Goal: Task Accomplishment & Management: Manage account settings

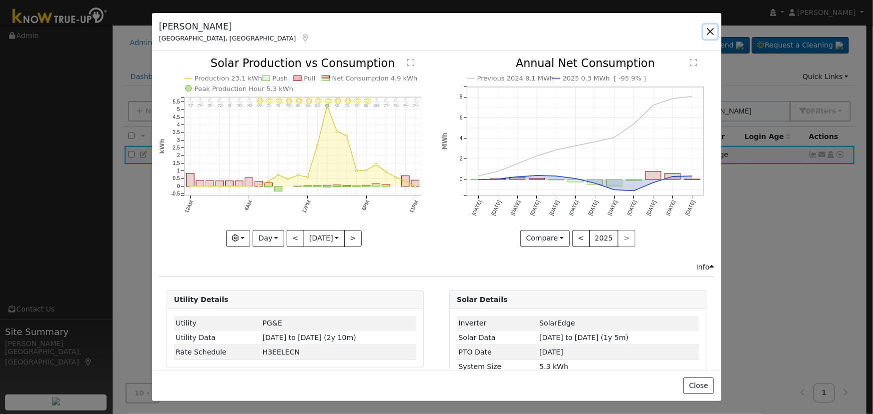
click at [710, 26] on button "button" at bounding box center [711, 32] width 14 height 14
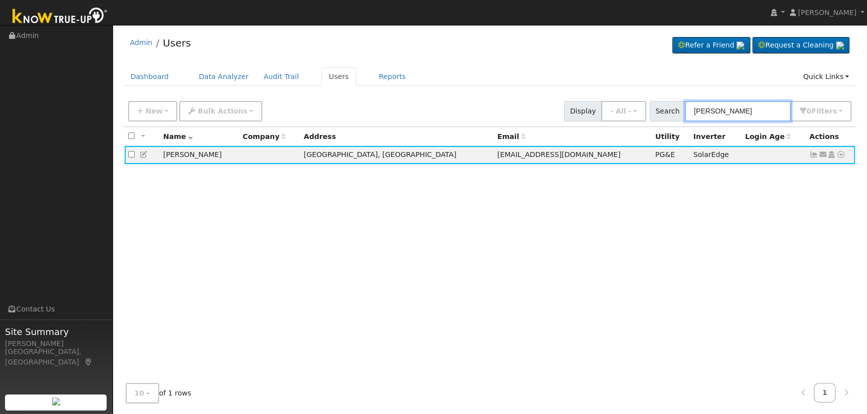
click at [750, 108] on input "[PERSON_NAME]" at bounding box center [738, 111] width 106 height 21
click at [812, 155] on icon at bounding box center [813, 154] width 9 height 7
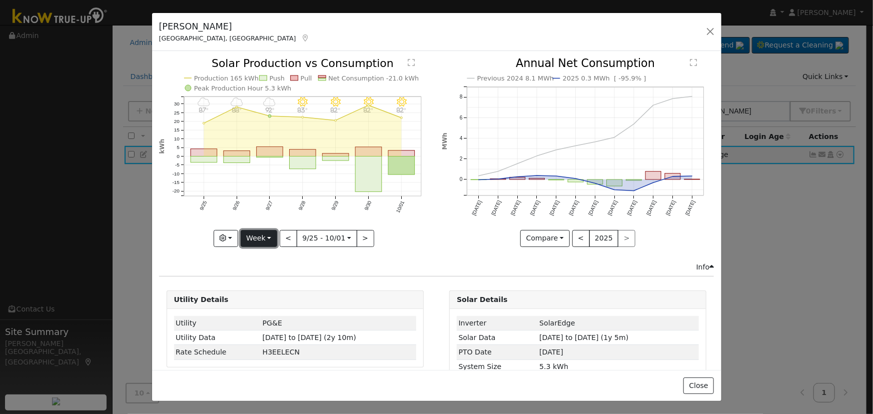
click at [260, 235] on button "Week" at bounding box center [259, 238] width 37 height 17
click at [272, 294] on link "Year" at bounding box center [276, 301] width 70 height 14
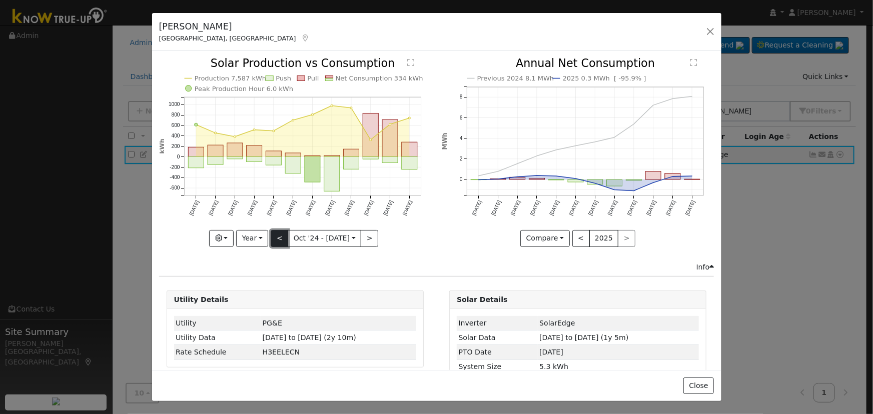
click at [278, 235] on button "<" at bounding box center [280, 238] width 18 height 17
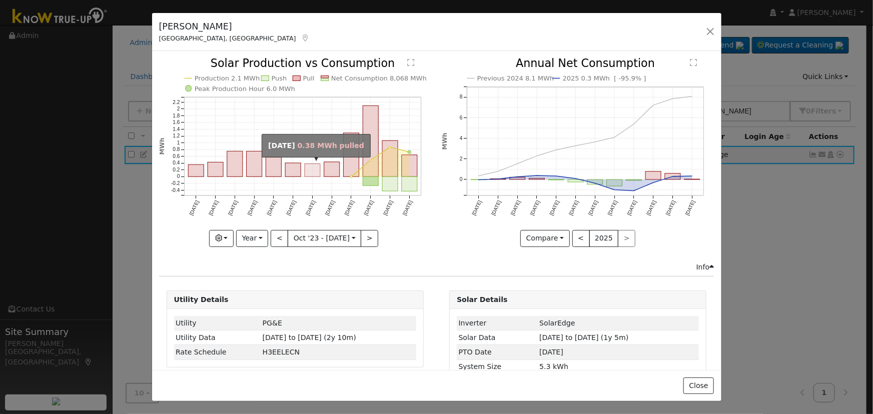
click at [308, 166] on rect "onclick=""" at bounding box center [313, 170] width 16 height 13
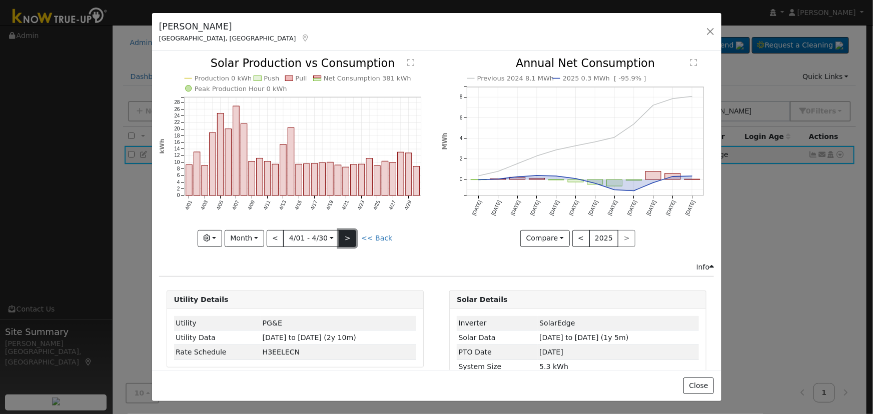
click at [348, 231] on button ">" at bounding box center [348, 238] width 18 height 17
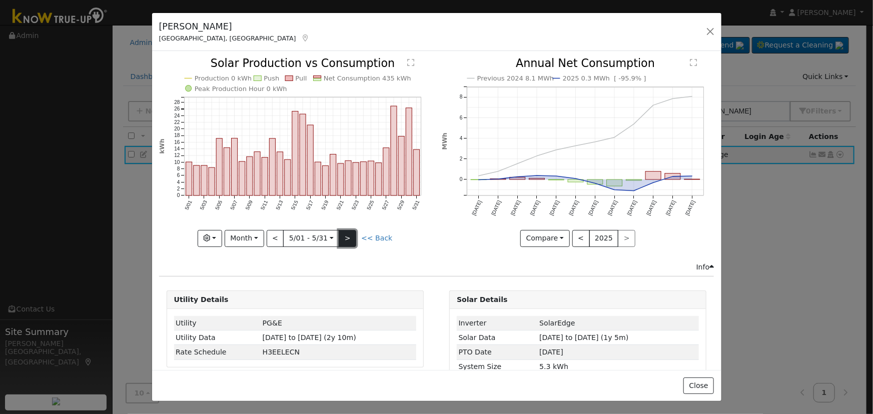
click at [348, 231] on button ">" at bounding box center [348, 238] width 18 height 17
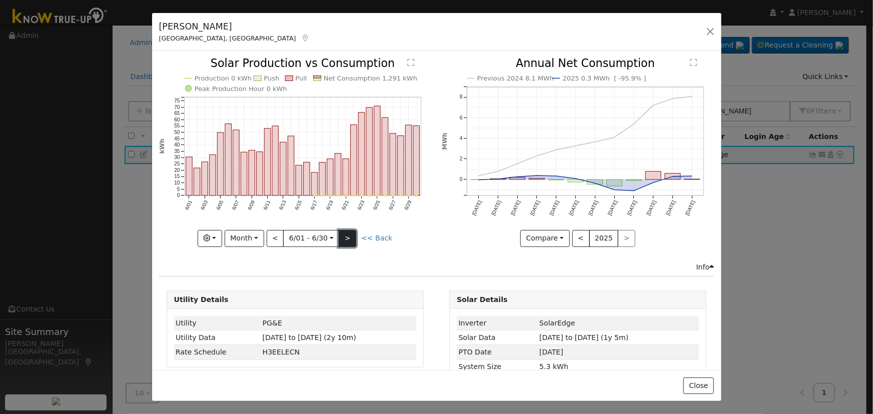
click at [348, 231] on button ">" at bounding box center [348, 238] width 18 height 17
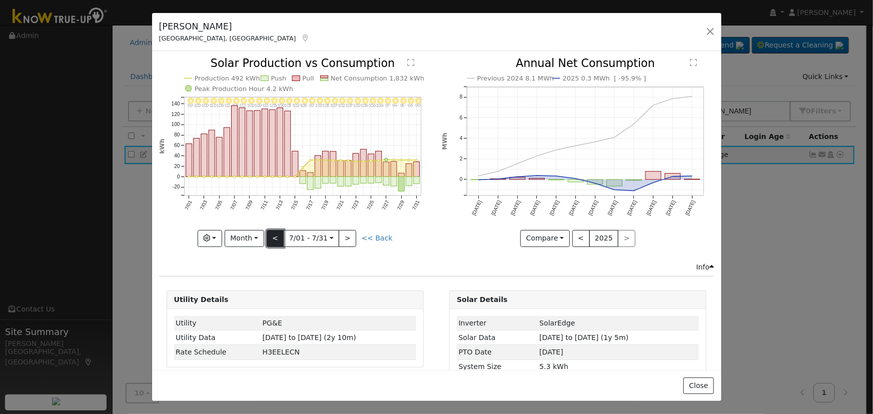
click at [279, 234] on button "<" at bounding box center [276, 238] width 18 height 17
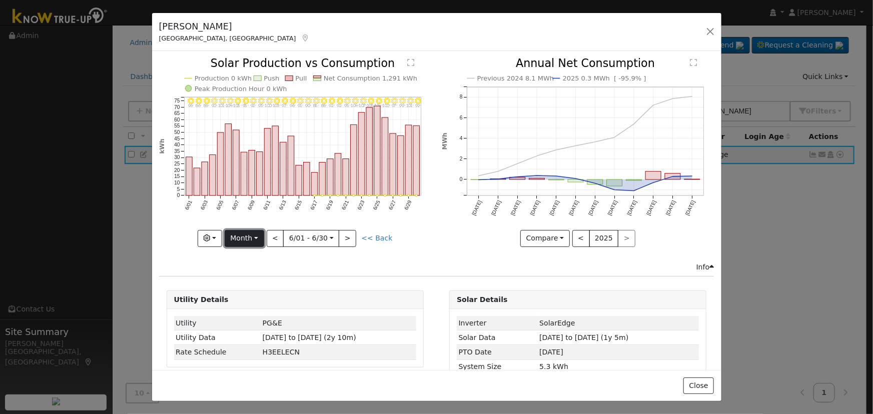
click at [251, 237] on button "Month" at bounding box center [245, 238] width 40 height 17
click at [268, 299] on link "Year" at bounding box center [260, 301] width 70 height 14
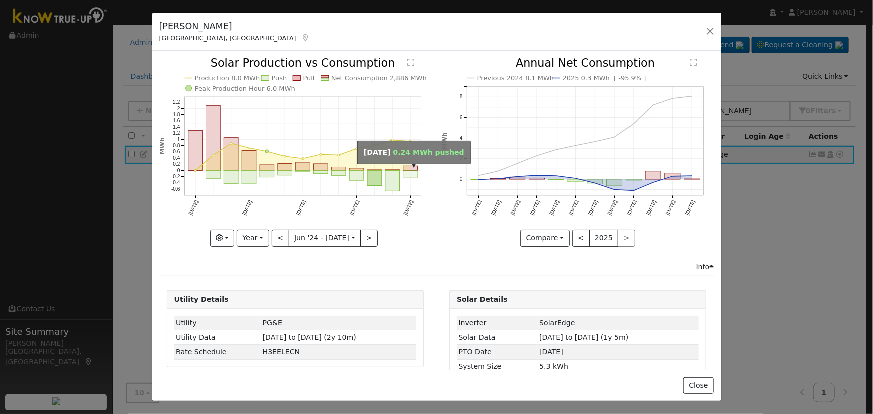
click at [403, 171] on rect "onclick=""" at bounding box center [410, 175] width 15 height 8
type input "[DATE]"
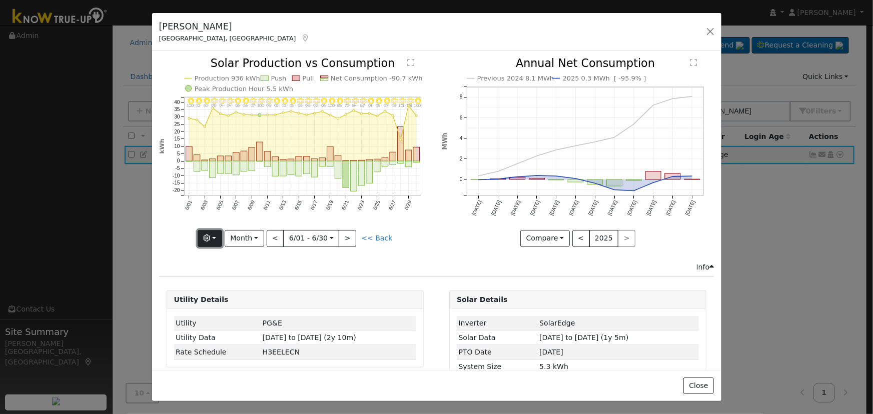
click at [222, 235] on button "button" at bounding box center [210, 238] width 25 height 17
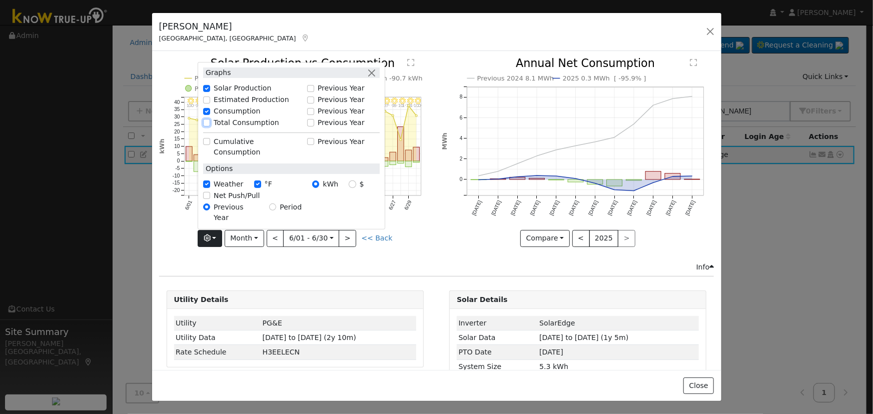
click at [210, 126] on input "Total Consumption" at bounding box center [206, 122] width 7 height 7
checkbox input "true"
click at [375, 78] on button "button" at bounding box center [372, 73] width 11 height 11
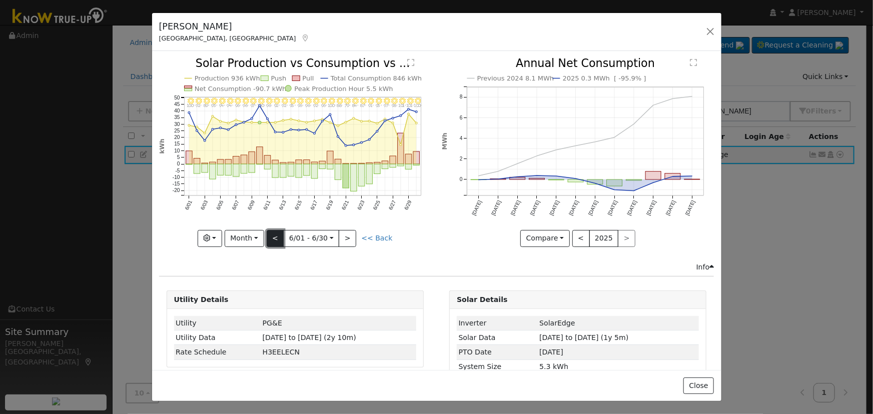
click at [276, 238] on button "<" at bounding box center [276, 238] width 18 height 17
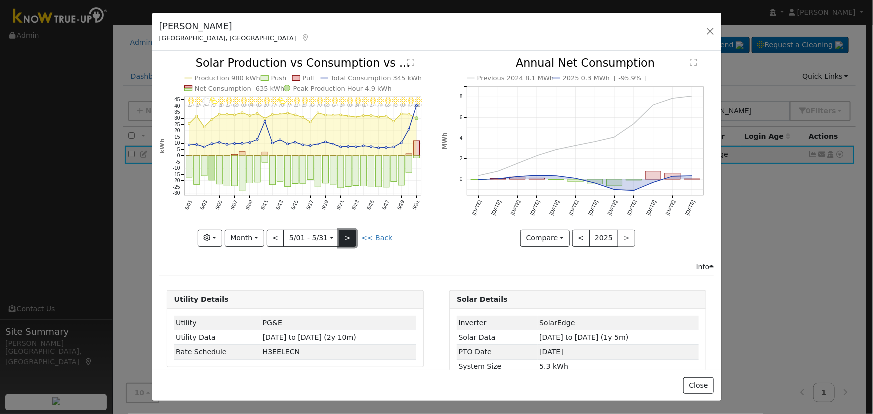
click at [340, 235] on button ">" at bounding box center [348, 238] width 18 height 17
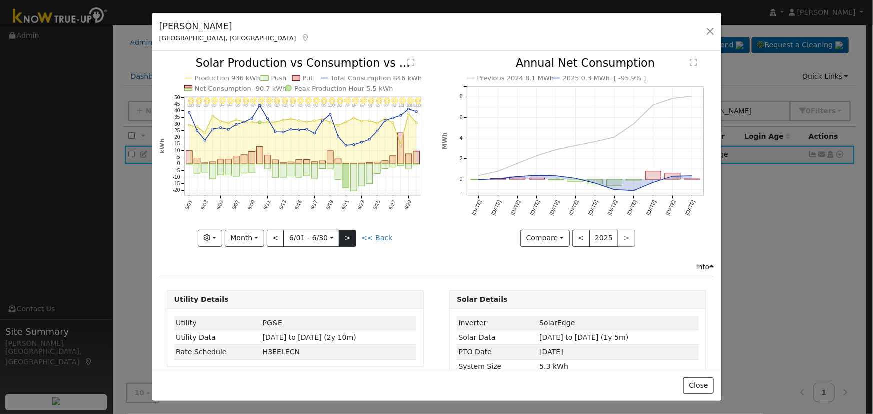
click at [340, 234] on div "6/30 - Clear 100° 6/29 - Clear 101° 6/28 - Clear 101° 6/27 - Clear 98° 6/26 - C…" at bounding box center [295, 152] width 272 height 189
click at [341, 233] on button ">" at bounding box center [348, 238] width 18 height 17
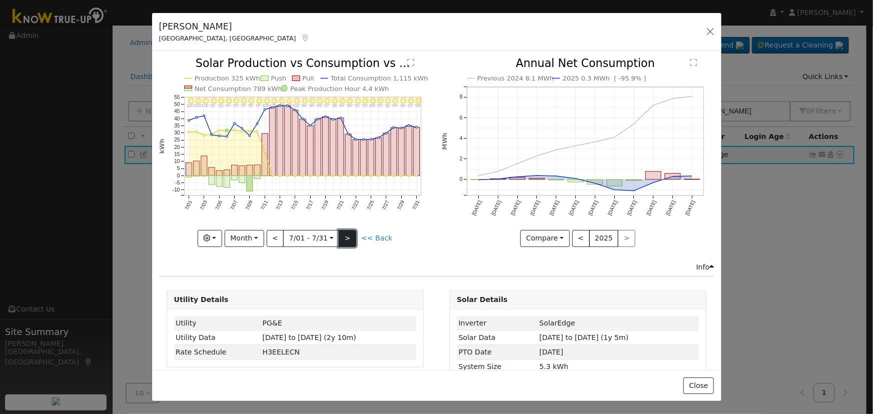
click at [341, 233] on button ">" at bounding box center [348, 238] width 18 height 17
type input "[DATE]"
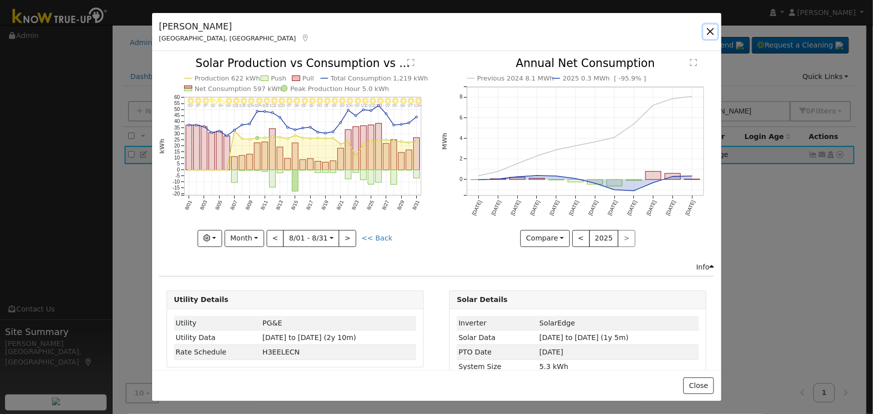
click at [710, 29] on button "button" at bounding box center [711, 32] width 14 height 14
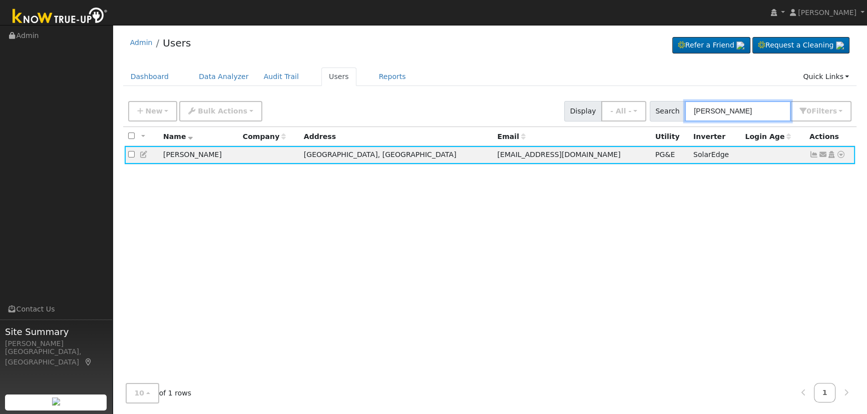
drag, startPoint x: 740, startPoint y: 113, endPoint x: 616, endPoint y: 100, distance: 124.7
click at [608, 95] on div "Admin Users Refer a Friend Request a Cleaning" at bounding box center [490, 220] width 744 height 381
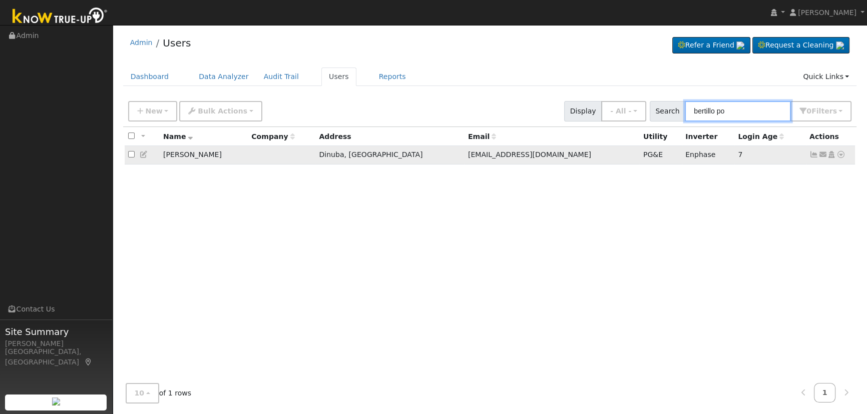
type input "bertillo po"
click at [810, 152] on icon at bounding box center [813, 154] width 9 height 7
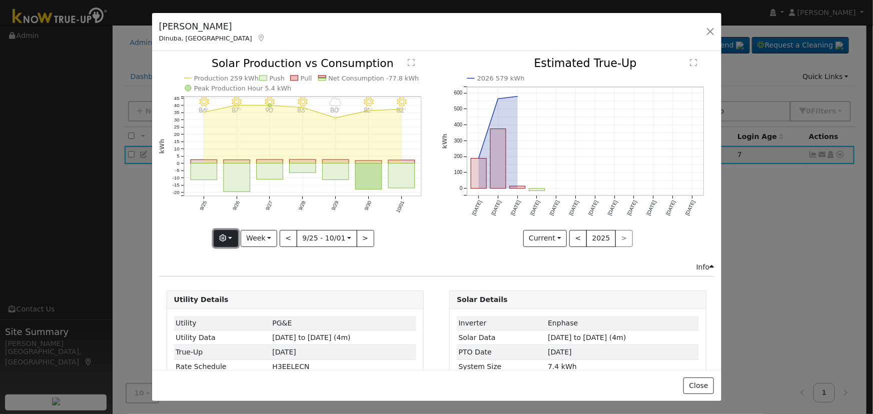
click at [235, 236] on button "button" at bounding box center [226, 238] width 25 height 17
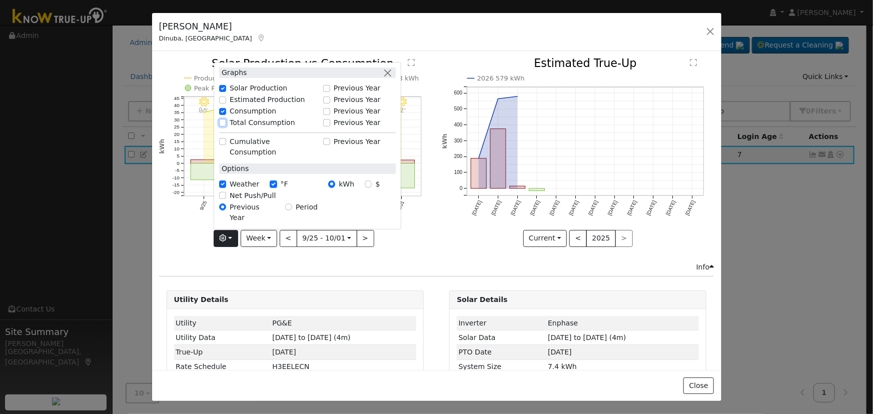
click at [225, 126] on input "Total Consumption" at bounding box center [222, 122] width 7 height 7
checkbox input "true"
click at [389, 78] on button "button" at bounding box center [388, 73] width 11 height 11
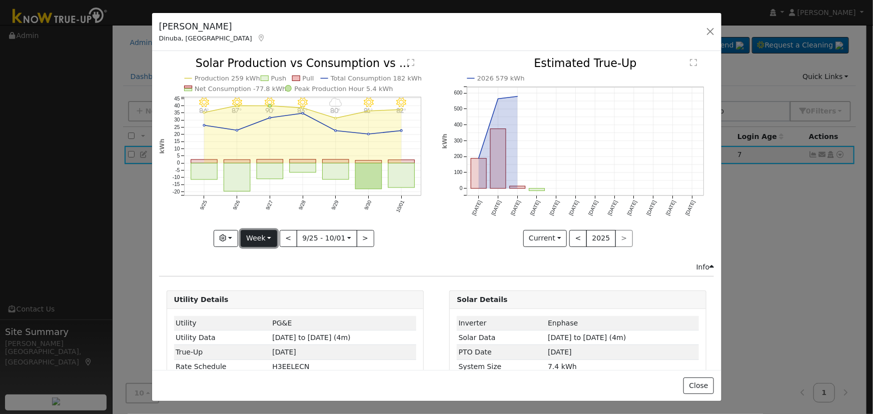
click at [269, 235] on button "Week" at bounding box center [259, 238] width 37 height 17
click at [271, 285] on link "Month" at bounding box center [276, 287] width 70 height 14
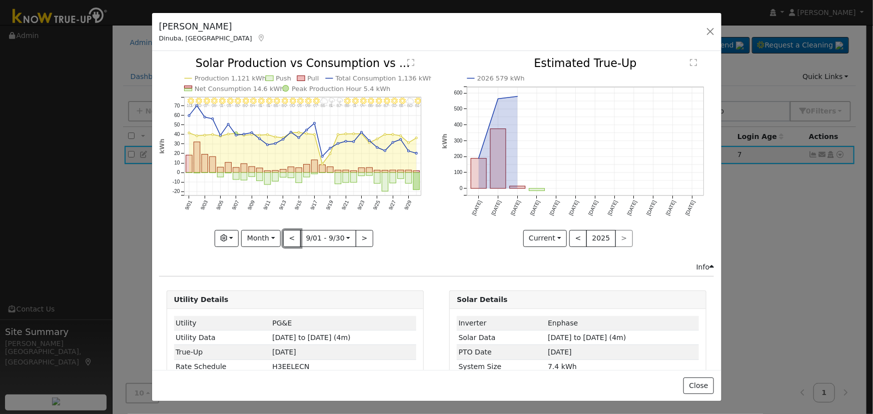
click at [293, 240] on button "<" at bounding box center [292, 238] width 18 height 17
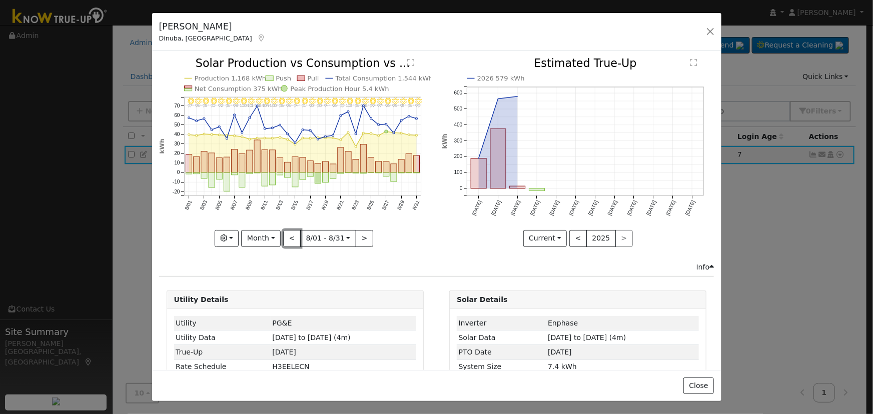
click at [293, 240] on button "<" at bounding box center [292, 238] width 18 height 17
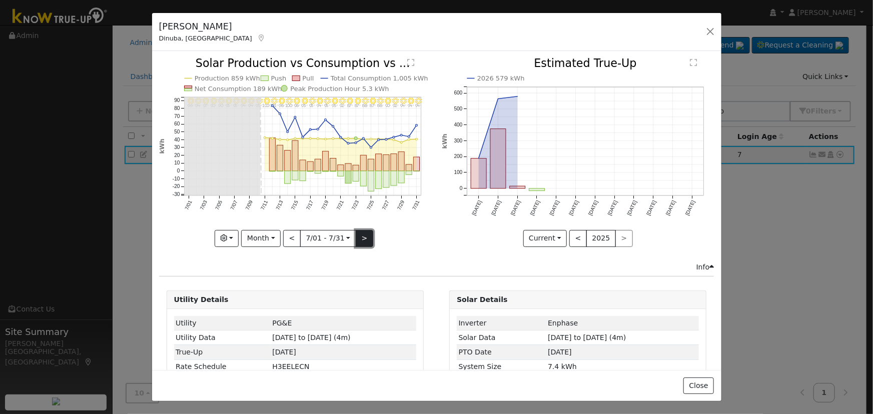
click at [360, 232] on button ">" at bounding box center [365, 238] width 18 height 17
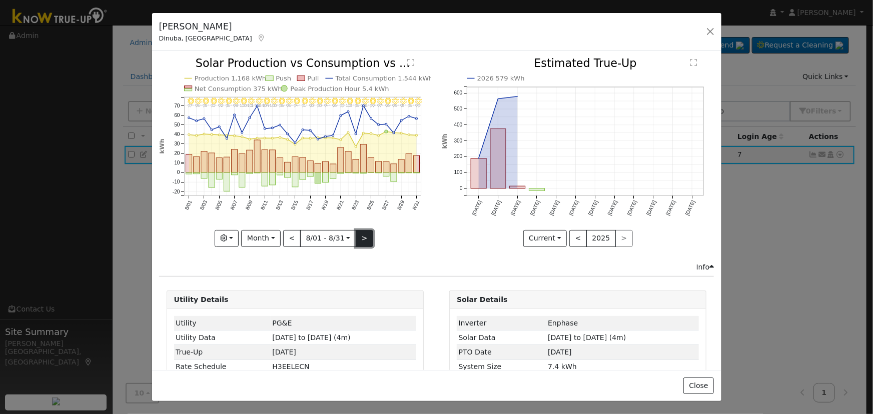
click at [360, 232] on button ">" at bounding box center [365, 238] width 18 height 17
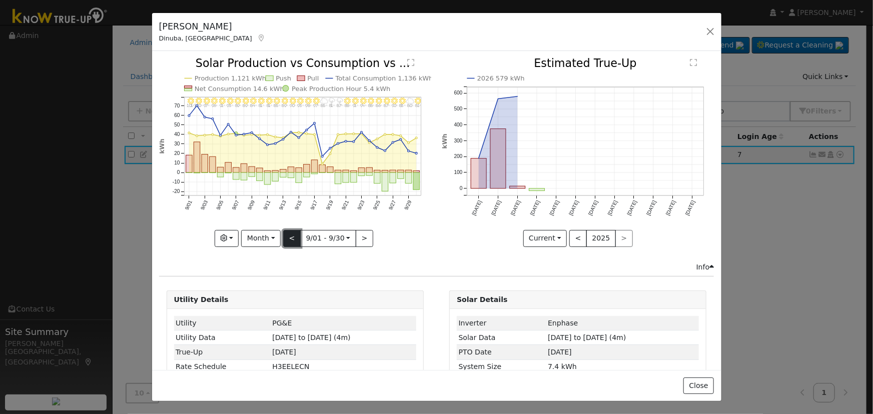
click at [290, 233] on button "<" at bounding box center [292, 238] width 18 height 17
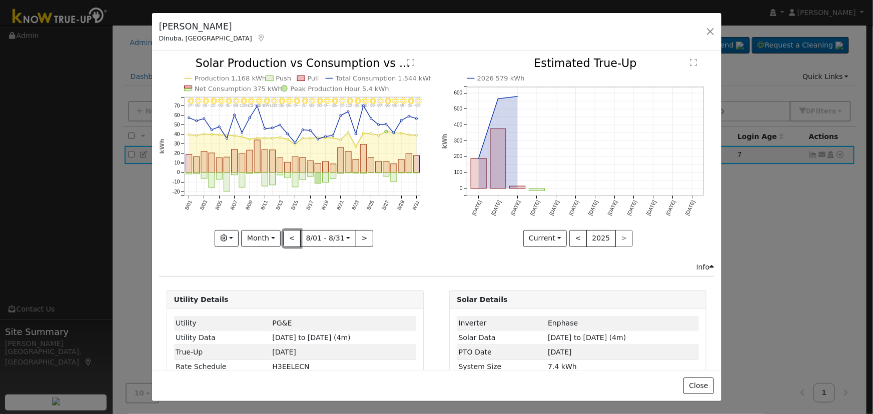
click at [290, 234] on button "<" at bounding box center [292, 238] width 18 height 17
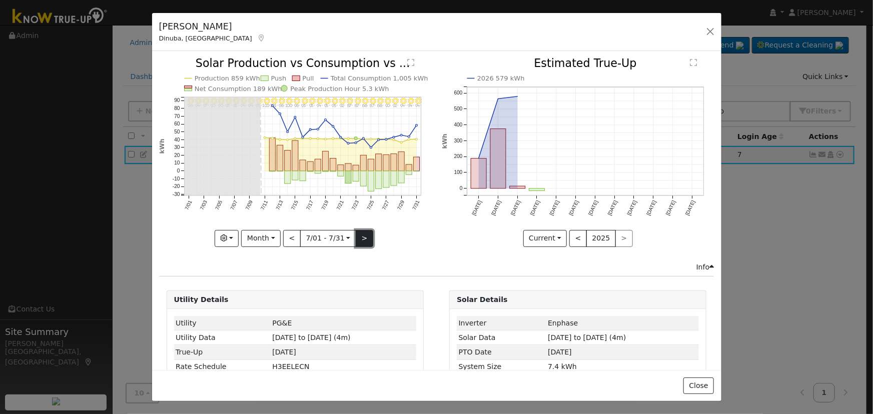
click at [356, 232] on button ">" at bounding box center [365, 238] width 18 height 17
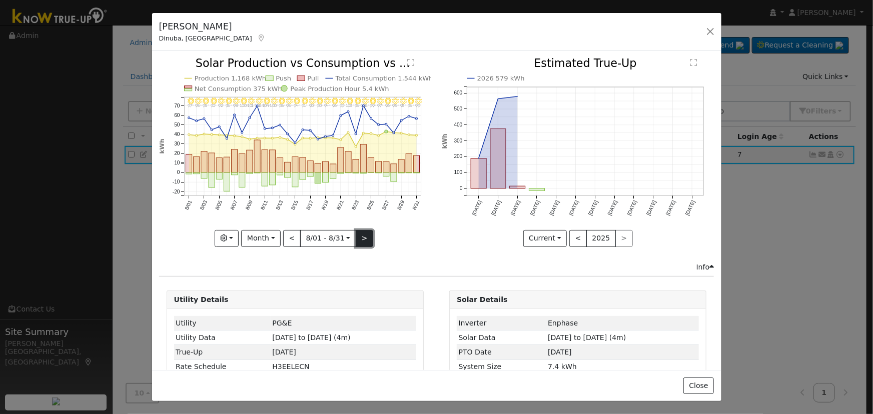
click at [356, 234] on button ">" at bounding box center [365, 238] width 18 height 17
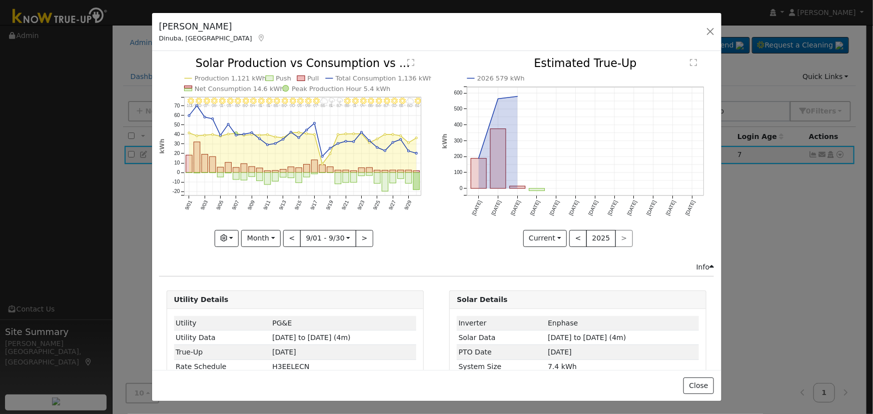
click at [274, 225] on icon "9/30 - MostlyClear 81° 9/29 - MostlyCloudy 80° 9/28 - Clear 83° 9/27 - Clear 90…" at bounding box center [295, 152] width 272 height 188
click at [270, 230] on button "Month" at bounding box center [261, 238] width 40 height 17
click at [272, 252] on link "Day" at bounding box center [277, 259] width 70 height 14
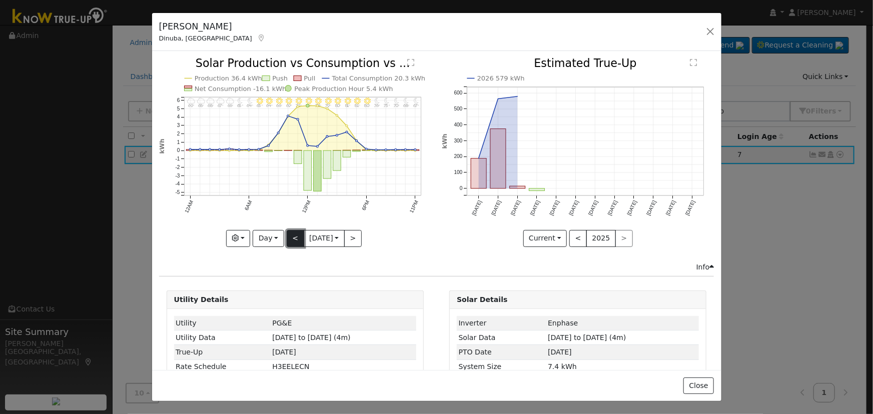
click at [287, 230] on button "<" at bounding box center [296, 238] width 18 height 17
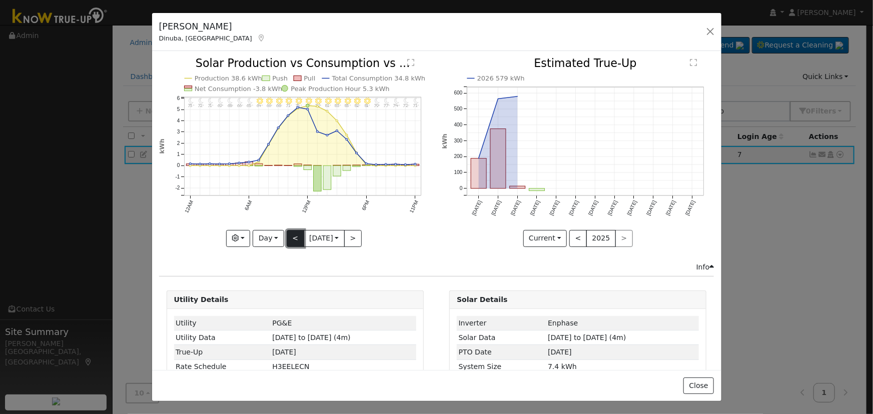
click at [287, 230] on button "<" at bounding box center [296, 238] width 18 height 17
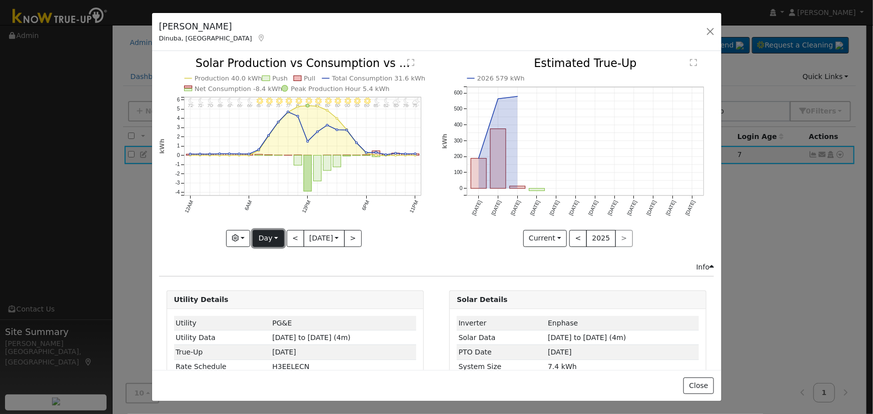
click at [269, 238] on button "Day" at bounding box center [268, 238] width 31 height 17
click at [282, 289] on link "Month" at bounding box center [288, 287] width 70 height 14
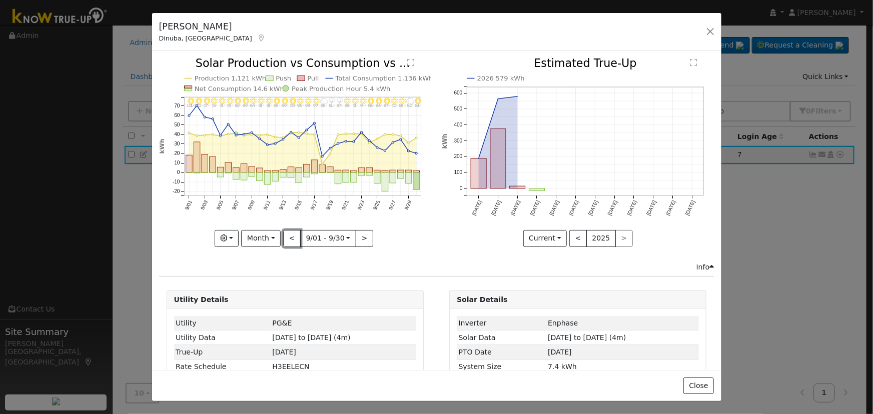
click at [295, 230] on button "<" at bounding box center [292, 238] width 18 height 17
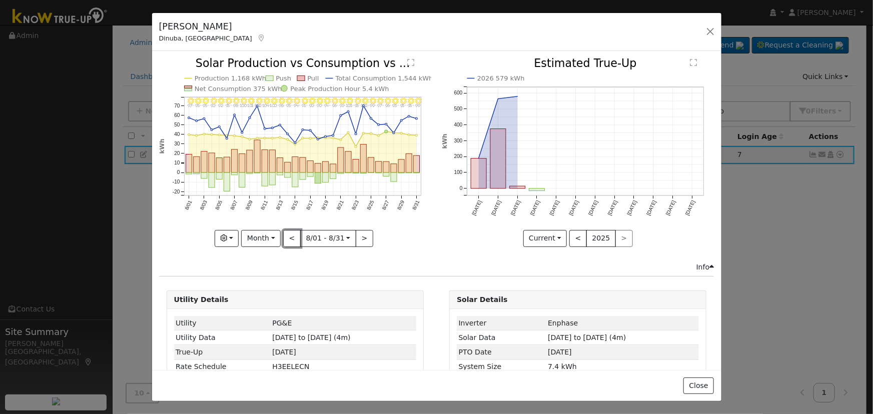
click at [288, 239] on button "<" at bounding box center [292, 238] width 18 height 17
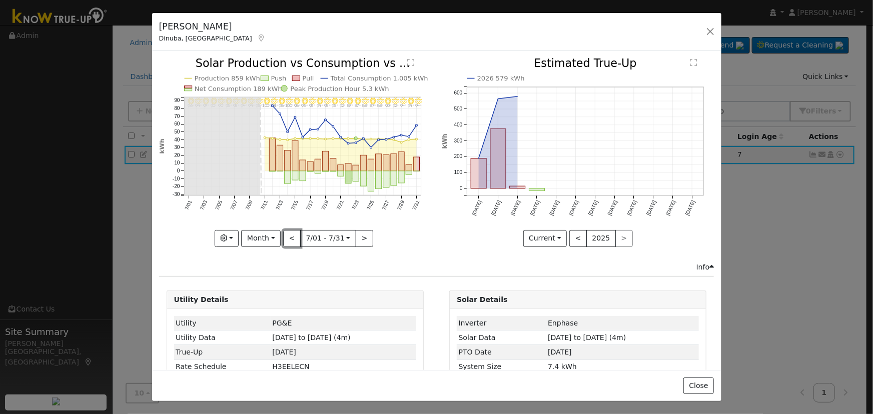
click at [288, 239] on button "<" at bounding box center [292, 238] width 18 height 17
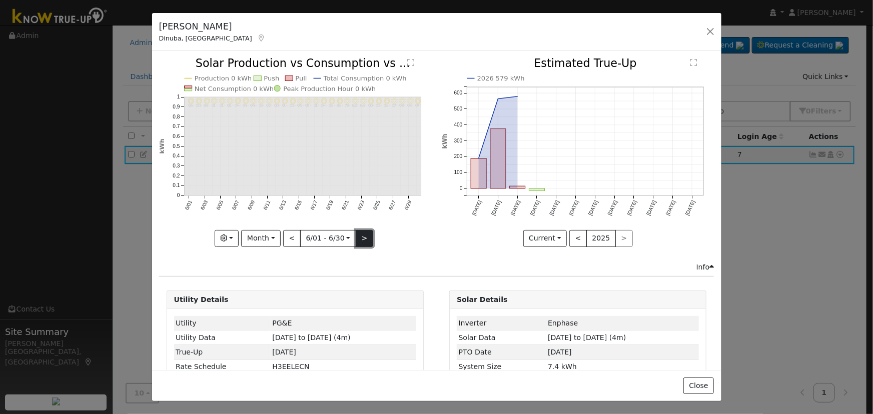
click at [365, 233] on button ">" at bounding box center [365, 238] width 18 height 17
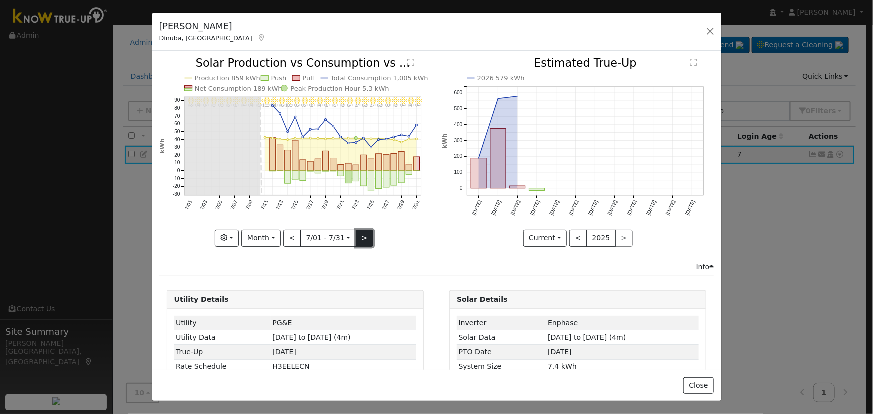
click at [365, 233] on button ">" at bounding box center [365, 238] width 18 height 17
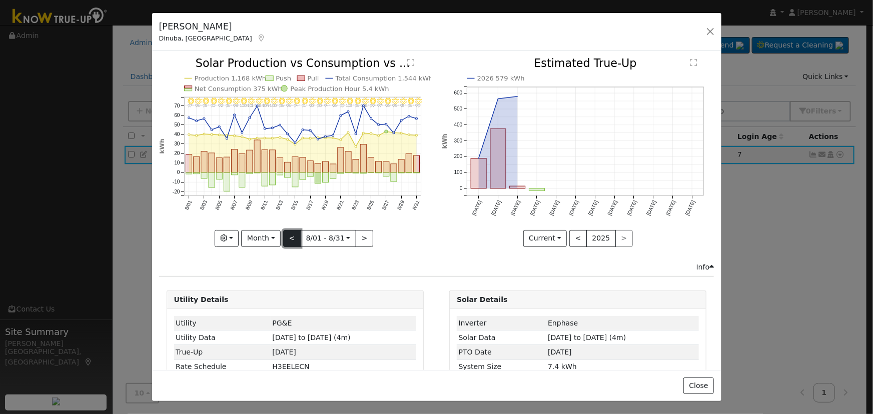
click at [286, 232] on button "<" at bounding box center [292, 238] width 18 height 17
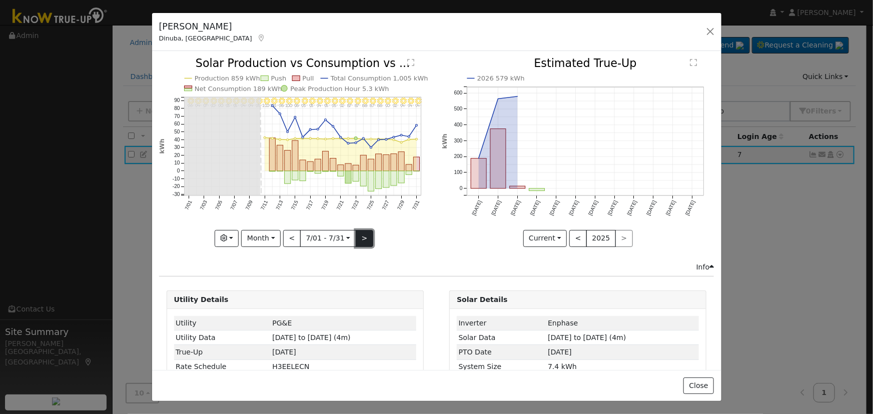
click at [365, 235] on button ">" at bounding box center [365, 238] width 18 height 17
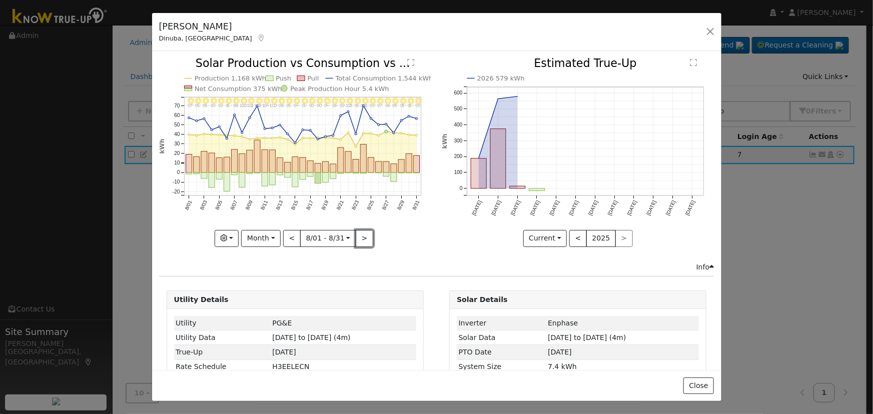
click at [365, 235] on button ">" at bounding box center [365, 238] width 18 height 17
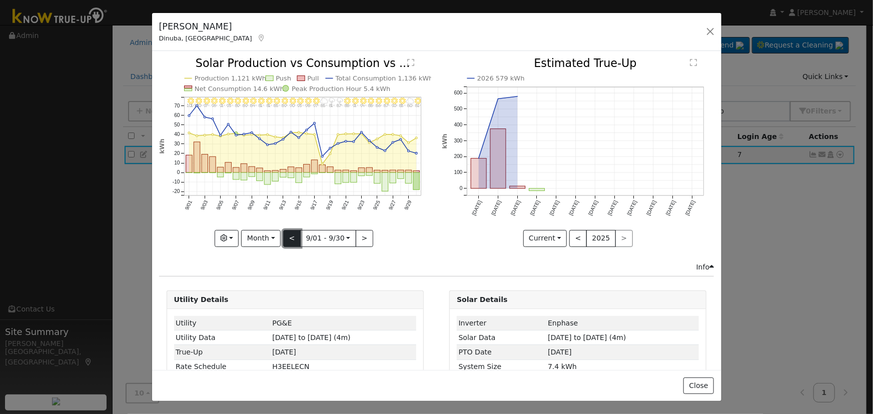
click at [291, 239] on button "<" at bounding box center [292, 238] width 18 height 17
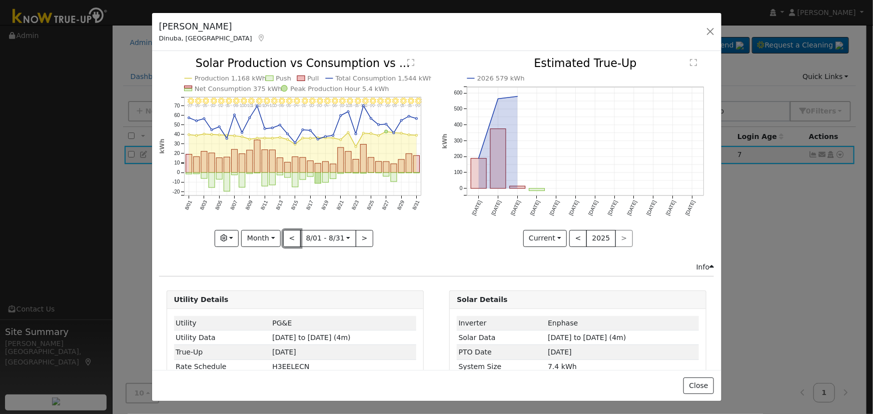
click at [290, 239] on button "<" at bounding box center [292, 238] width 18 height 17
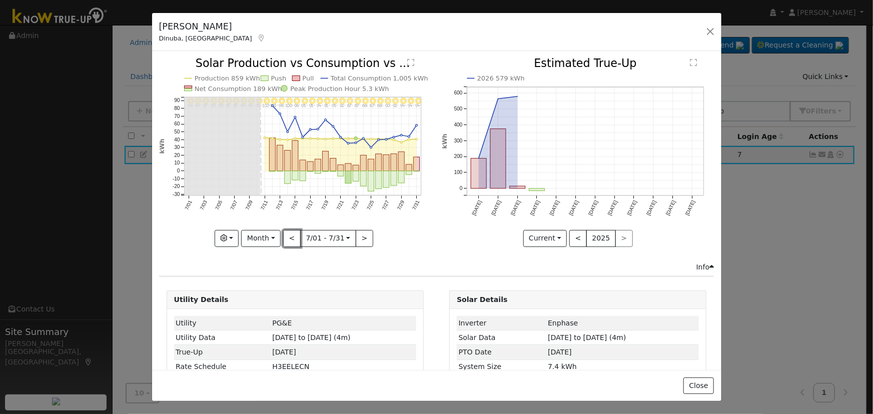
click at [287, 235] on button "<" at bounding box center [292, 238] width 18 height 17
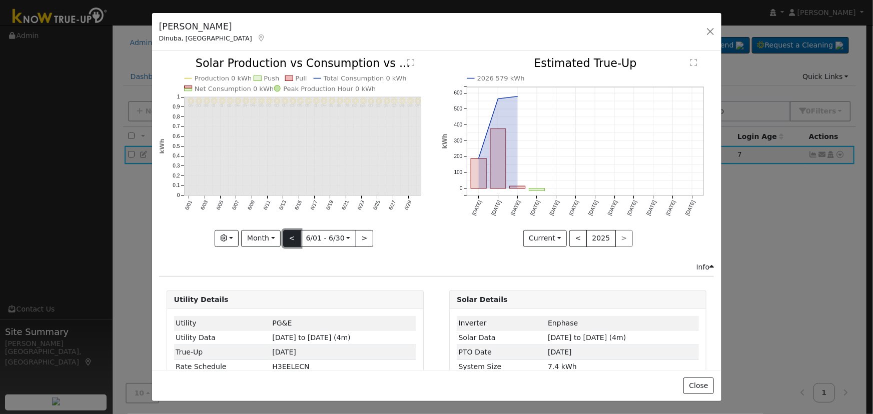
click at [289, 235] on button "<" at bounding box center [292, 238] width 18 height 17
click at [358, 239] on button ">" at bounding box center [365, 238] width 18 height 17
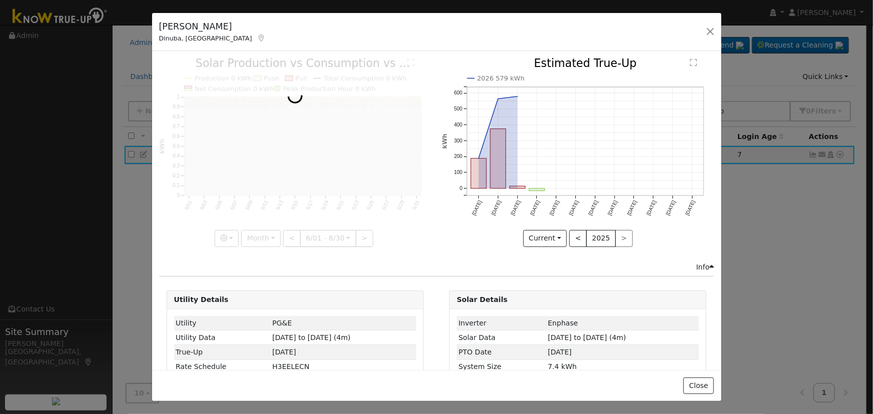
click at [358, 239] on div at bounding box center [295, 152] width 272 height 189
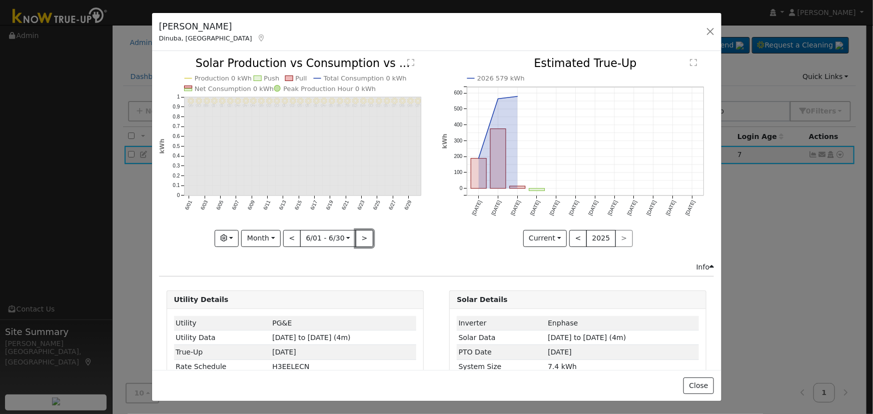
click at [358, 239] on button ">" at bounding box center [365, 238] width 18 height 17
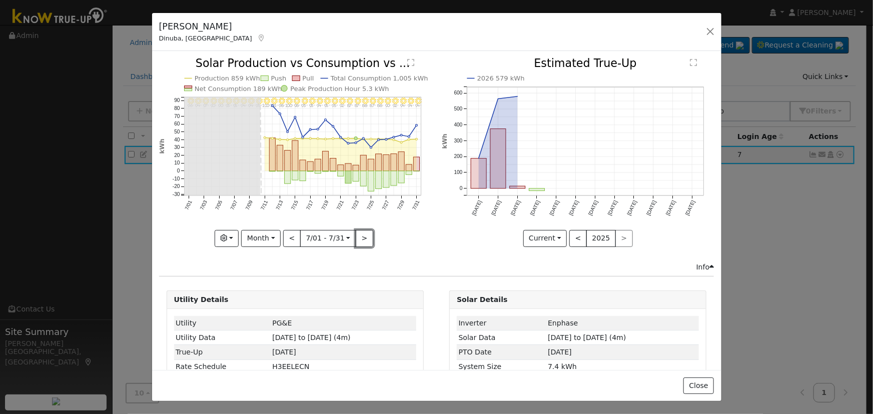
click at [358, 239] on button ">" at bounding box center [365, 238] width 18 height 17
type input "[DATE]"
